Goal: Task Accomplishment & Management: Manage account settings

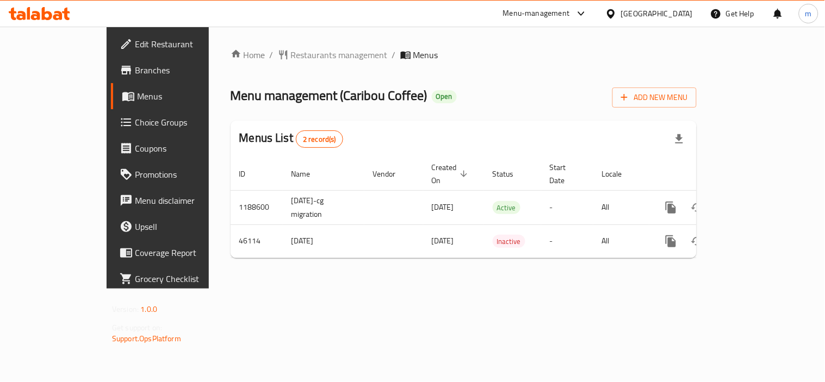
click at [678, 8] on div "[GEOGRAPHIC_DATA]" at bounding box center [657, 14] width 72 height 12
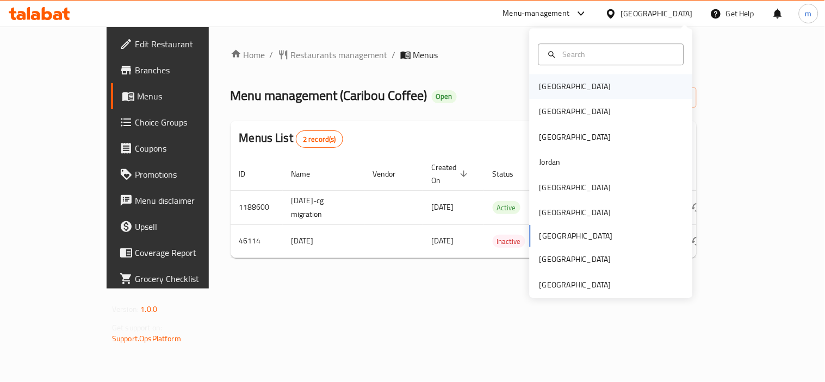
click at [561, 87] on div "[GEOGRAPHIC_DATA]" at bounding box center [575, 86] width 89 height 25
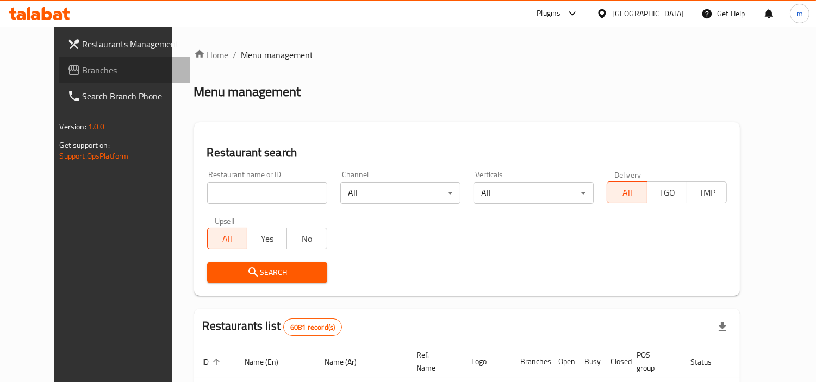
click at [83, 69] on span "Branches" at bounding box center [133, 70] width 100 height 13
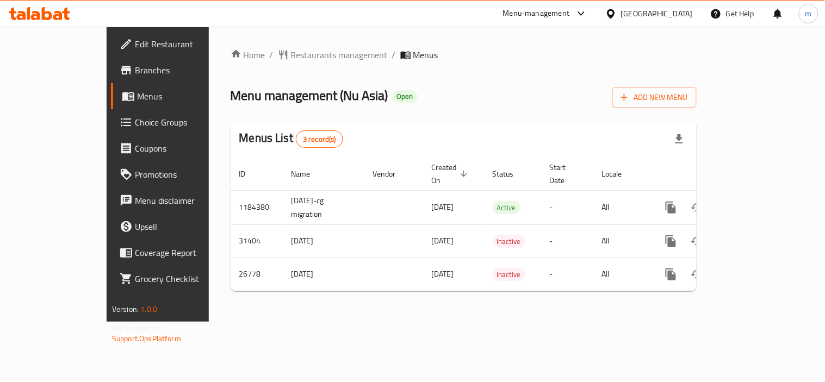
click at [621, 11] on div at bounding box center [613, 14] width 16 height 12
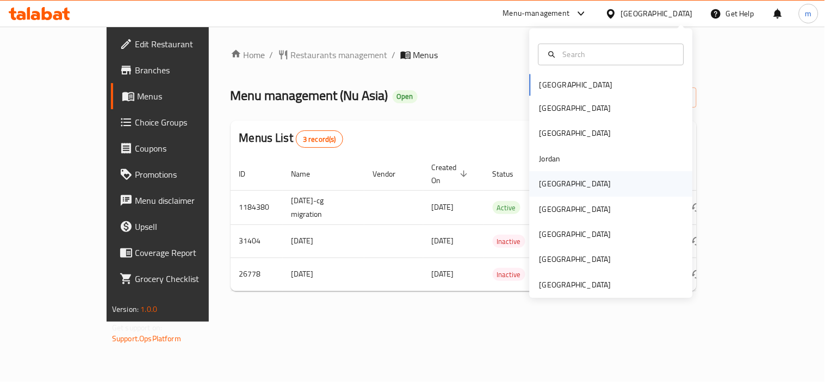
click at [542, 182] on div "[GEOGRAPHIC_DATA]" at bounding box center [575, 184] width 72 height 12
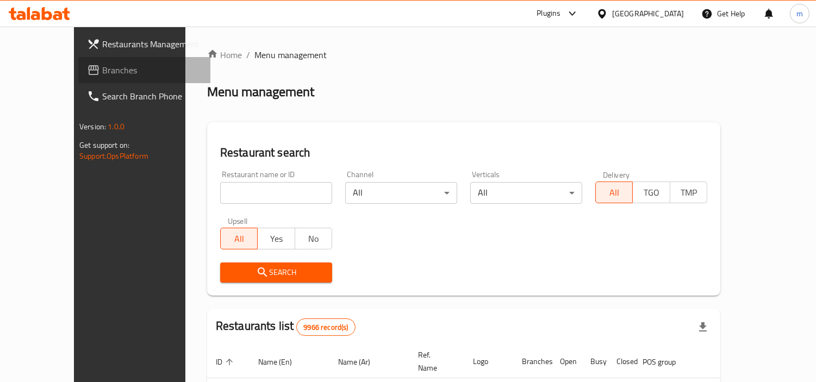
click at [102, 67] on span "Branches" at bounding box center [152, 70] width 100 height 13
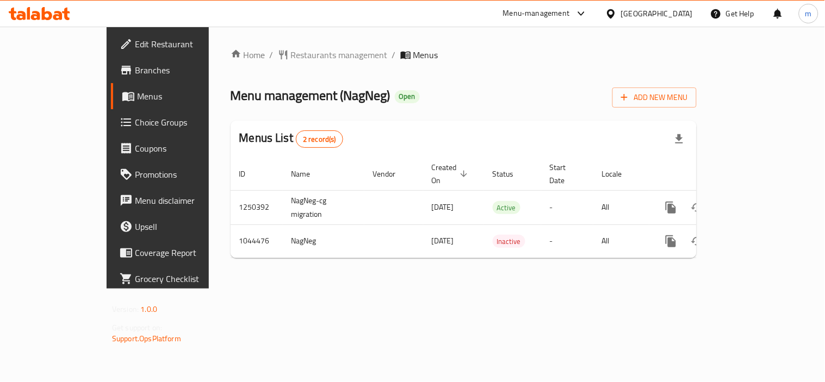
click at [135, 123] on span "Choice Groups" at bounding box center [185, 122] width 101 height 13
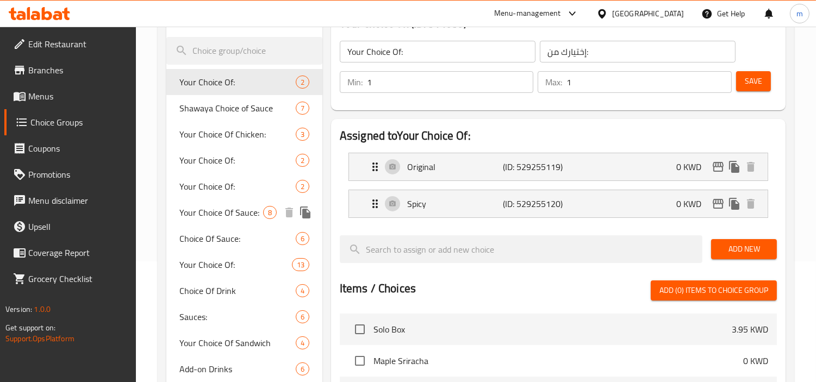
scroll to position [181, 0]
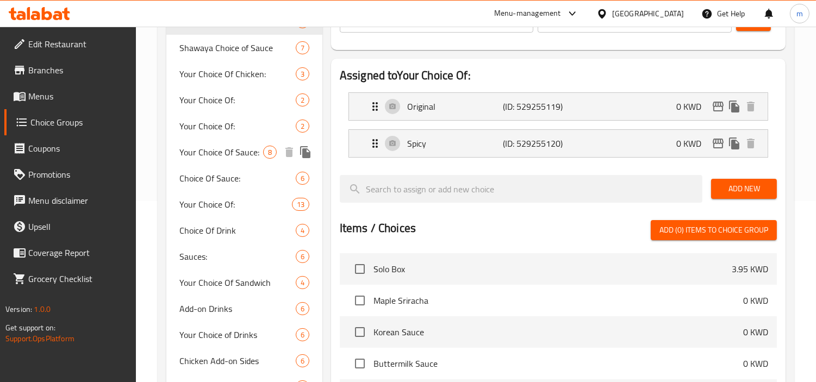
click at [238, 158] on span "Your Choice Of Sauce:" at bounding box center [221, 152] width 84 height 13
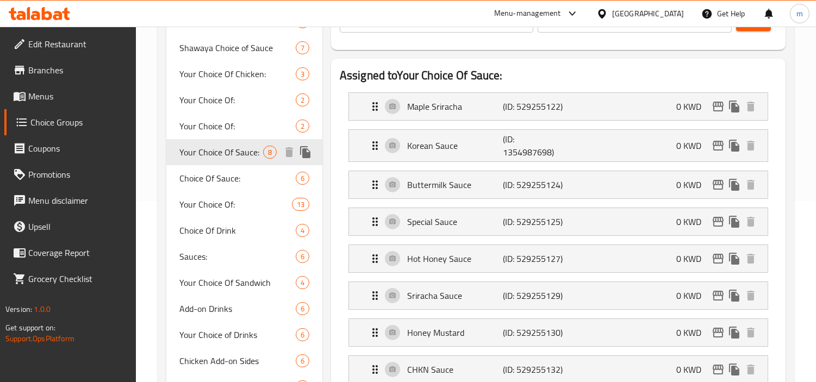
type input "Your Choice Of Sauce:"
type input "اختيارك من الصوص"
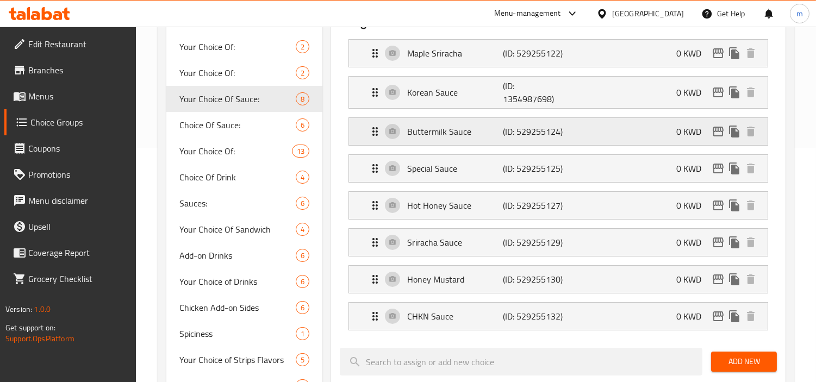
scroll to position [241, 0]
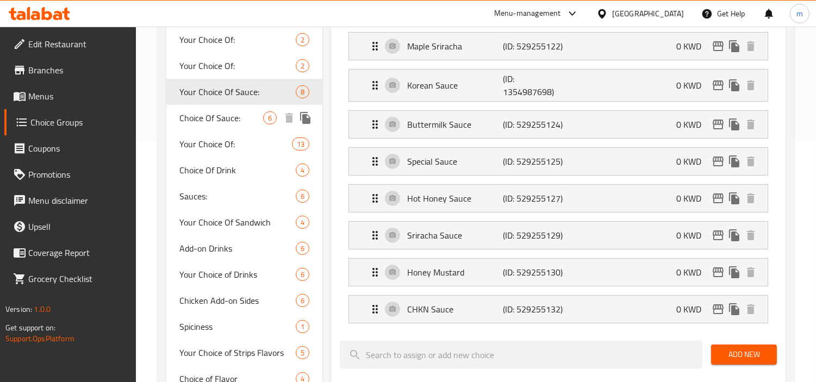
click at [251, 116] on span "Choice Of Sauce:" at bounding box center [221, 117] width 84 height 13
type input "Choice Of Sauce:"
type input "اختيارك من الصوص:"
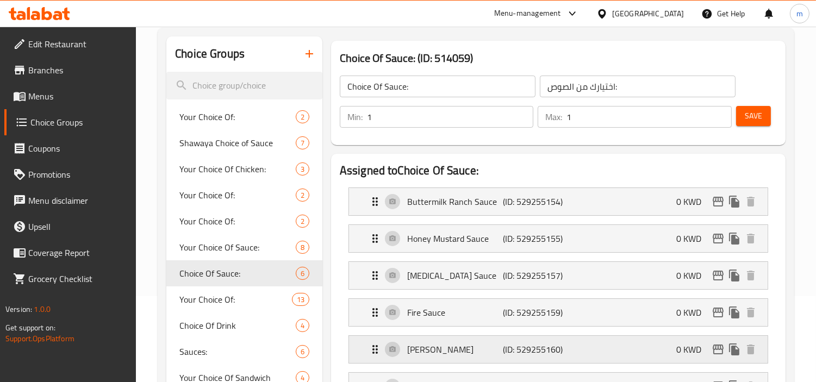
scroll to position [60, 0]
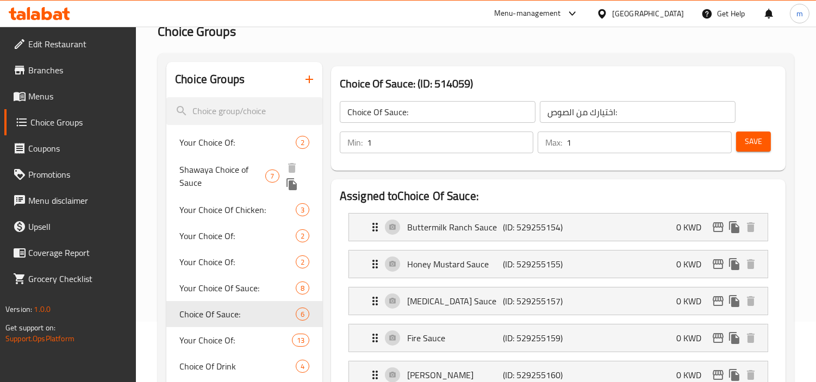
click at [227, 169] on span "Shawaya Choice of Sauce" at bounding box center [222, 176] width 86 height 26
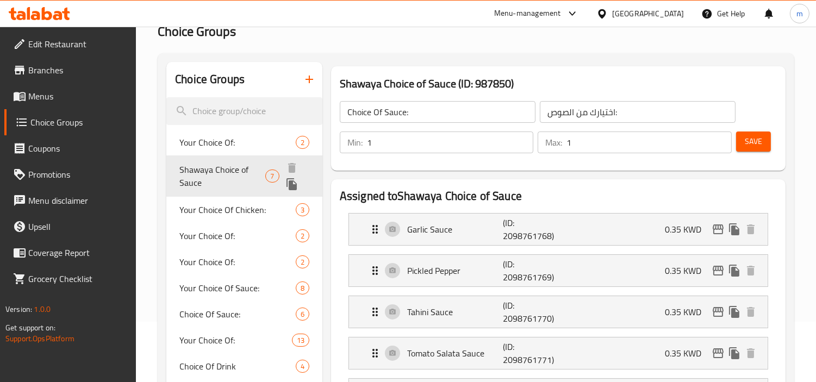
type input "Shawaya Choice of Sauce"
type input "اختيارك من الصوص شوايا"
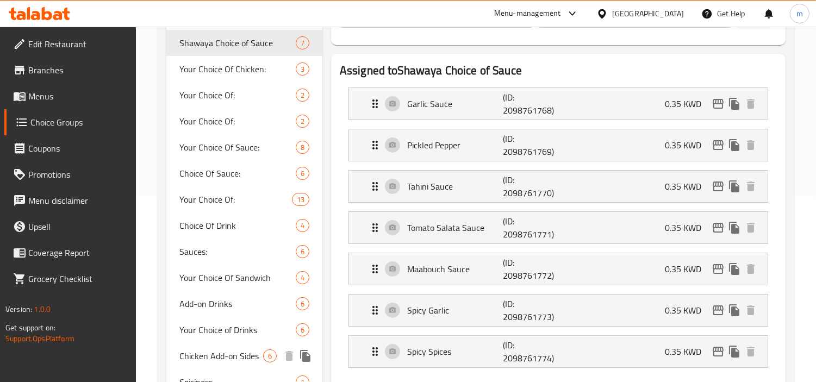
scroll to position [181, 0]
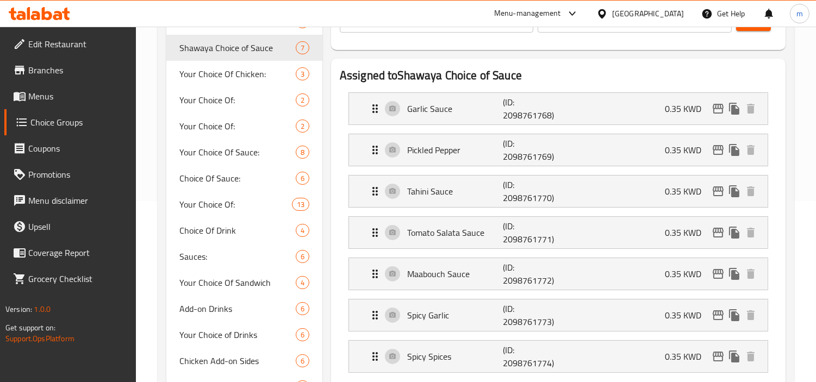
click at [669, 19] on div "[GEOGRAPHIC_DATA]" at bounding box center [648, 14] width 72 height 12
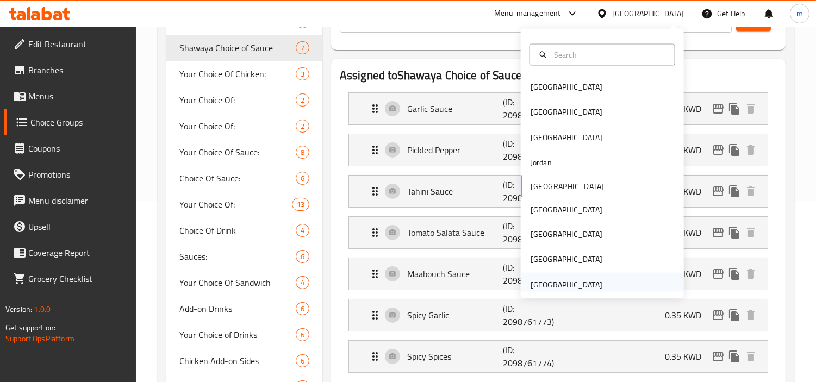
click at [531, 285] on div "[GEOGRAPHIC_DATA]" at bounding box center [567, 285] width 72 height 12
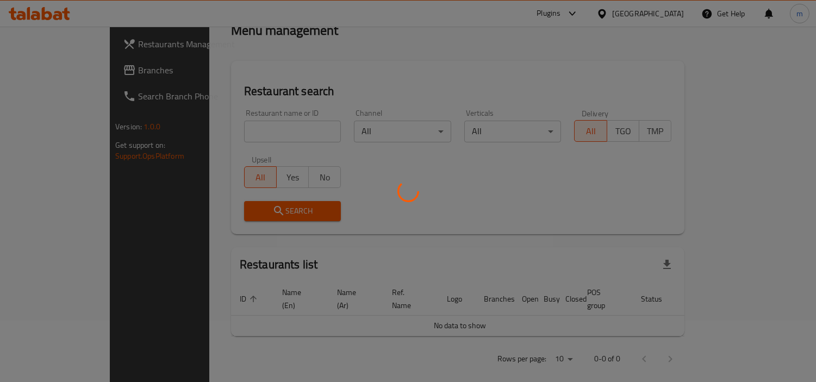
scroll to position [181, 0]
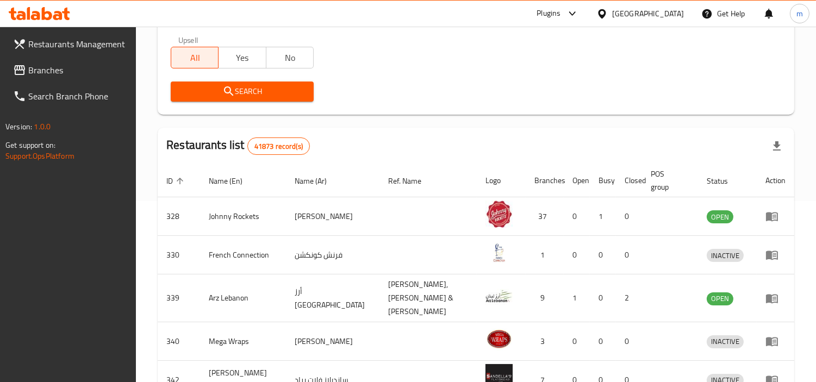
click at [66, 64] on span "Branches" at bounding box center [78, 70] width 100 height 13
